Goal: Transaction & Acquisition: Book appointment/travel/reservation

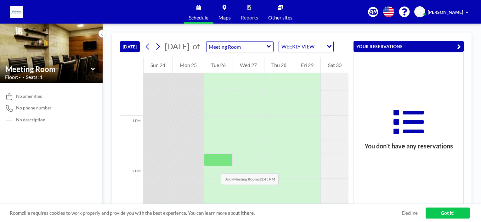
scroll to position [623, 0]
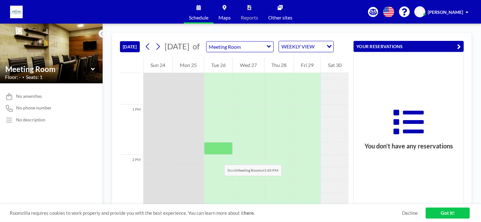
click at [218, 155] on div at bounding box center [218, 148] width 29 height 13
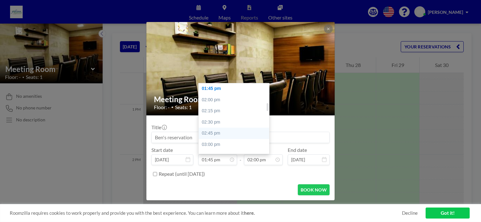
scroll to position [211, 0]
click at [212, 113] on div "03:00 pm" at bounding box center [236, 113] width 74 height 11
type input "03:00 pm"
type input "03:15 pm"
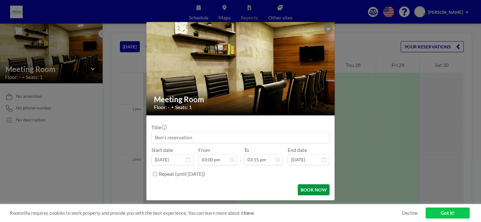
click at [309, 190] on button "BOOK NOW" at bounding box center [314, 190] width 32 height 11
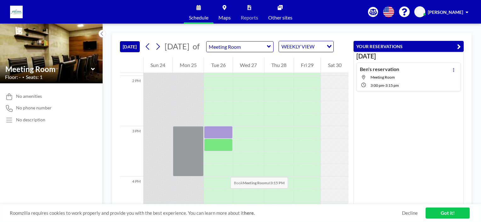
scroll to position [718, 0]
